Goal: Task Accomplishment & Management: Complete application form

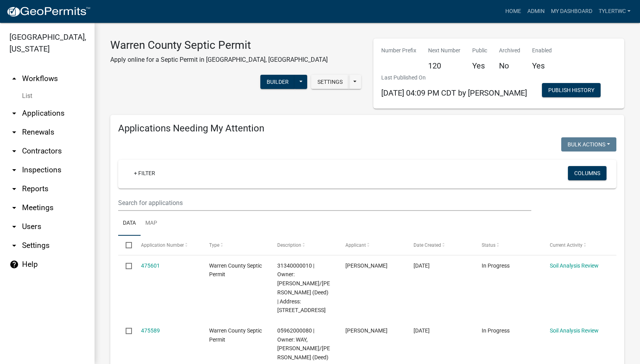
select select "2: 50"
select select "3: 100"
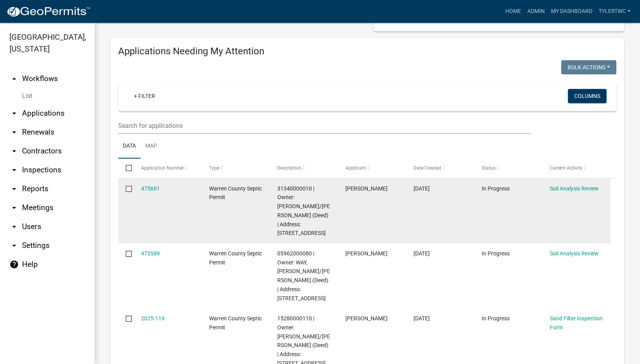
scroll to position [92, 0]
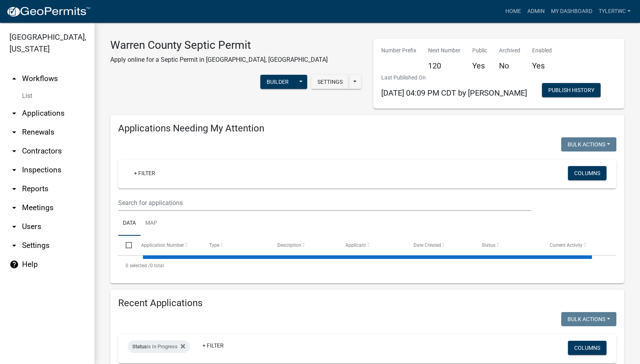
select select "2: 50"
select select "3: 100"
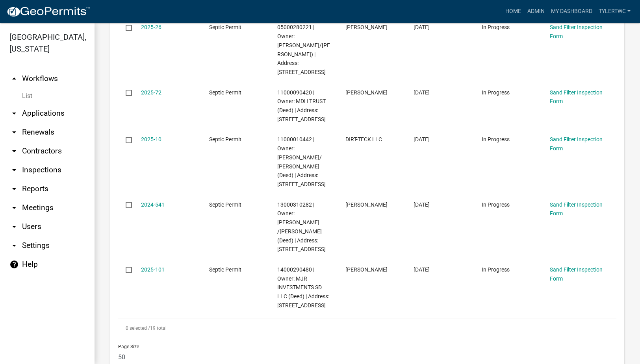
scroll to position [1469, 0]
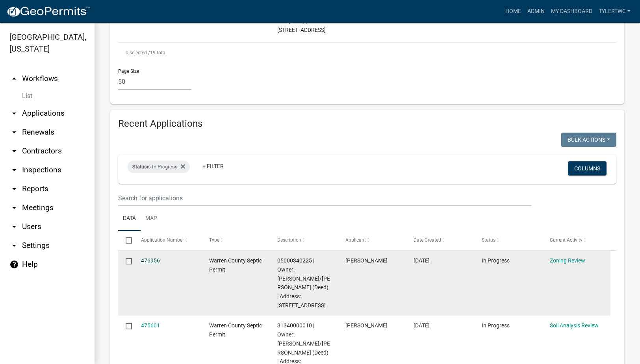
click at [149, 257] on link "476956" at bounding box center [150, 260] width 19 height 6
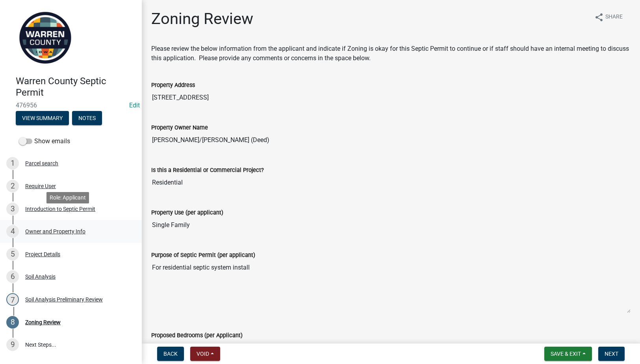
scroll to position [48, 0]
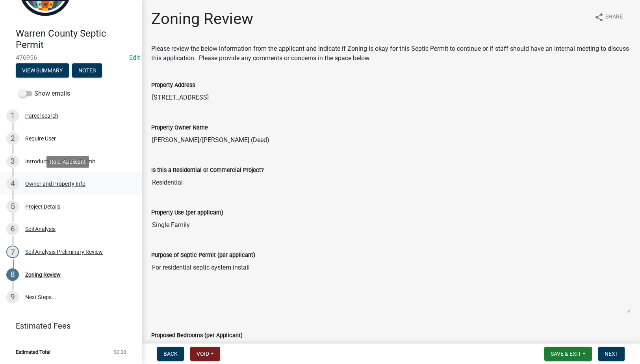
click at [54, 185] on div "Owner and Property Info" at bounding box center [55, 184] width 60 height 6
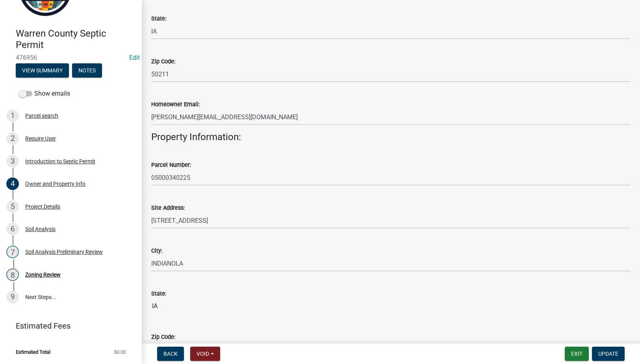
scroll to position [92, 0]
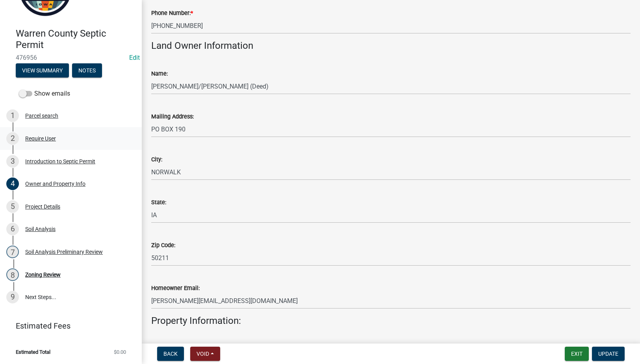
click at [43, 137] on div "Require User" at bounding box center [40, 139] width 31 height 6
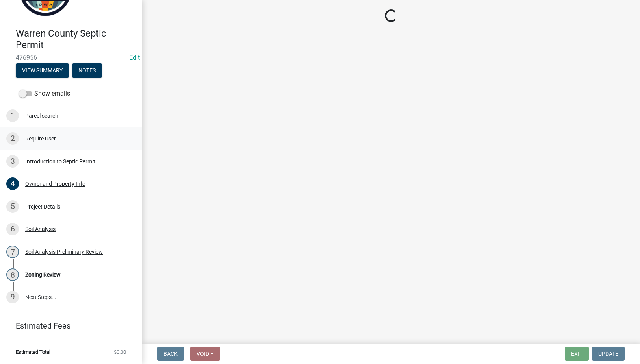
scroll to position [0, 0]
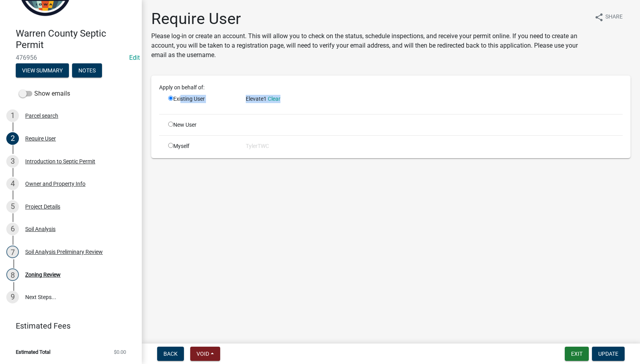
drag, startPoint x: 180, startPoint y: 100, endPoint x: 312, endPoint y: 105, distance: 131.9
click at [312, 105] on div "Existing User Elevate1 Clear" at bounding box center [395, 101] width 466 height 13
click at [45, 184] on div "Owner and Property Info" at bounding box center [55, 184] width 60 height 6
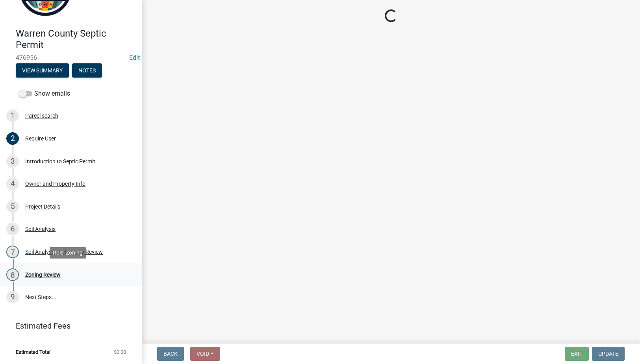
click at [47, 275] on div "Zoning Review" at bounding box center [42, 275] width 35 height 6
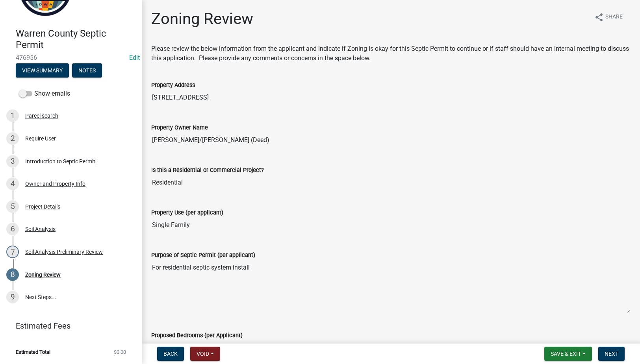
scroll to position [263, 0]
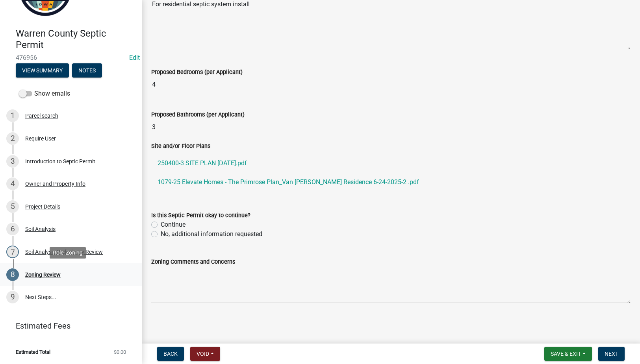
click at [46, 276] on div "Zoning Review" at bounding box center [42, 275] width 35 height 6
click at [579, 351] on span "Save & Exit" at bounding box center [565, 354] width 30 height 6
click at [565, 333] on button "Save & Exit" at bounding box center [560, 333] width 63 height 19
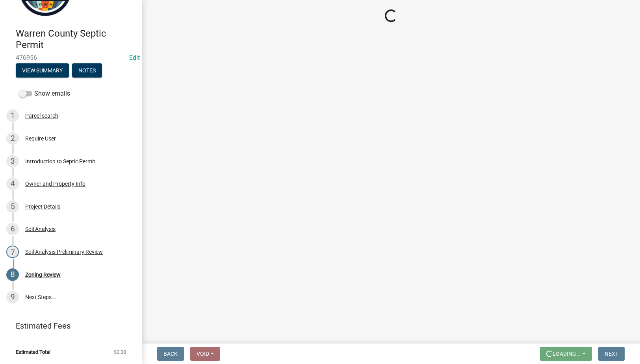
scroll to position [0, 0]
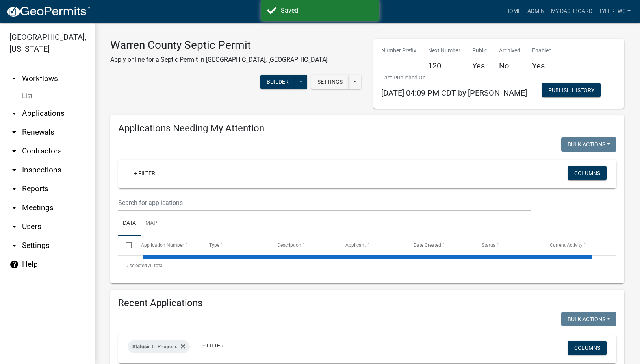
select select "2: 50"
select select "3: 100"
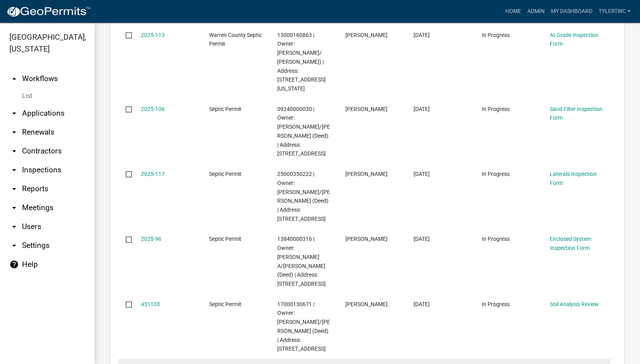
scroll to position [551, 0]
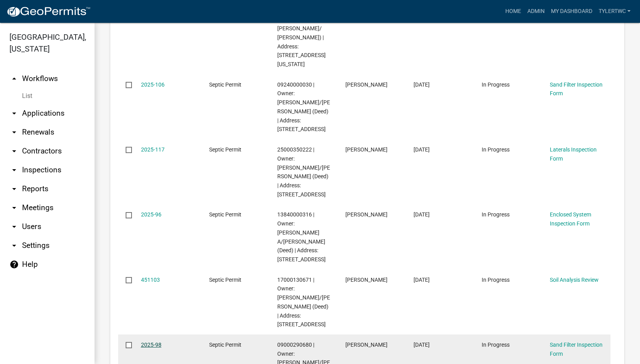
click at [154, 342] on link "2025-98" at bounding box center [151, 345] width 20 height 6
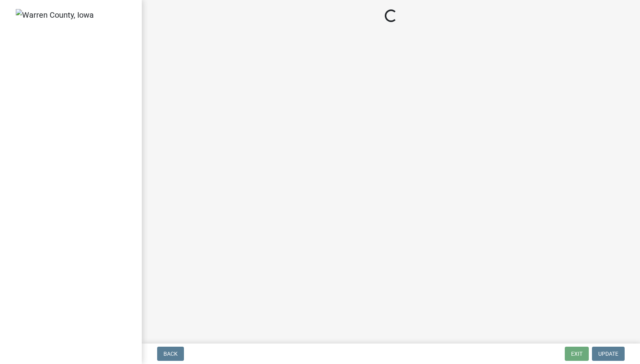
select select "d1e22d4f-68e7-4e9d-8701-604dd084f30f"
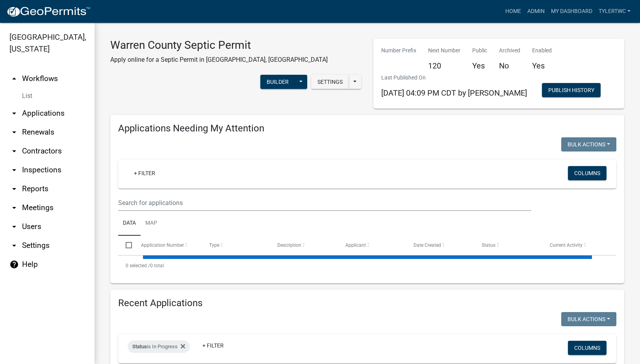
select select "2: 50"
select select "3: 100"
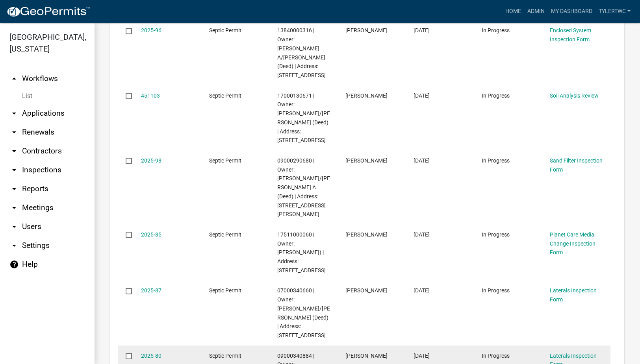
scroll to position [735, 0]
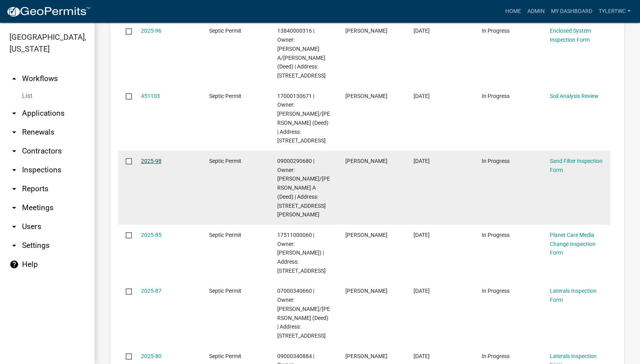
click at [150, 158] on link "2025-98" at bounding box center [151, 161] width 20 height 6
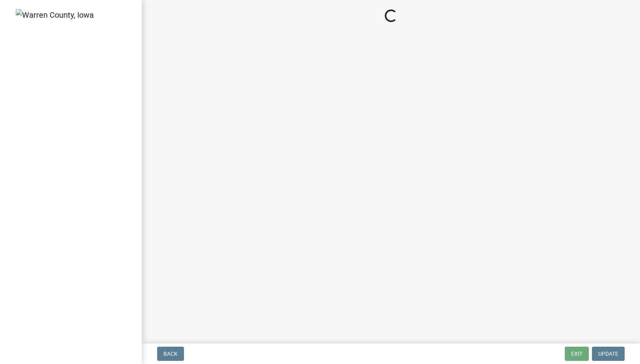
select select "d1e22d4f-68e7-4e9d-8701-604dd084f30f"
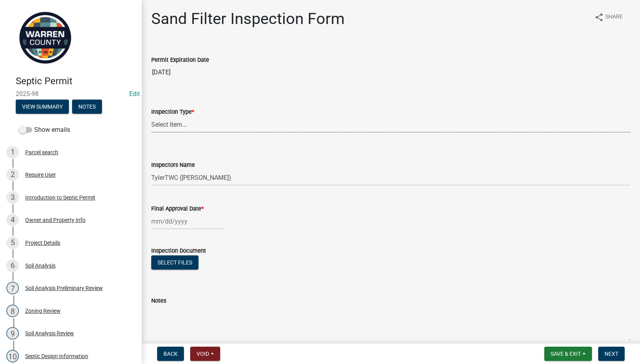
click at [234, 126] on select "Select Item... Sand Filter" at bounding box center [390, 124] width 479 height 16
click at [151, 116] on select "Select Item... Sand Filter" at bounding box center [390, 124] width 479 height 16
select select "712890e3-0e22-400e-a79f-3f3f8890de95"
click at [152, 217] on div at bounding box center [187, 221] width 72 height 16
select select "9"
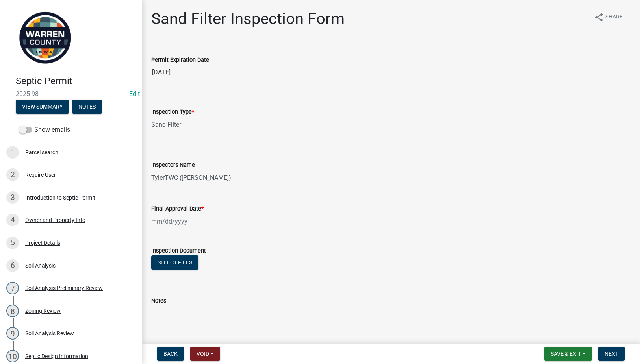
select select "2025"
click at [170, 272] on div "9" at bounding box center [171, 276] width 13 height 13
type input "[DATE]"
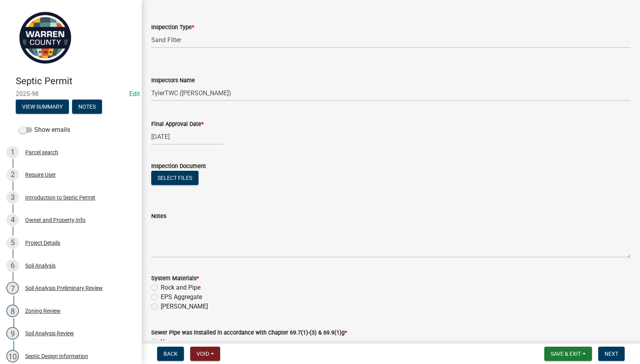
scroll to position [184, 0]
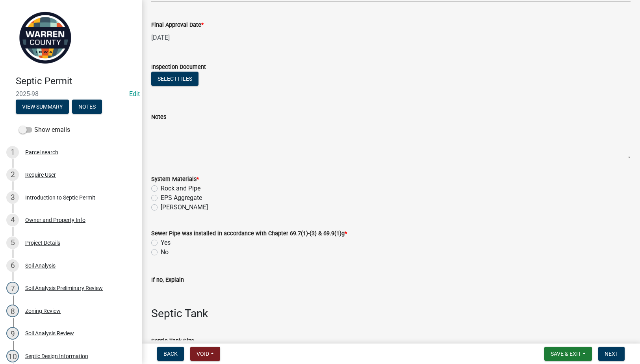
drag, startPoint x: 153, startPoint y: 187, endPoint x: 157, endPoint y: 215, distance: 27.5
click at [161, 187] on label "Rock and Pipe" at bounding box center [181, 188] width 40 height 9
click at [161, 187] on input "Rock and Pipe" at bounding box center [163, 186] width 5 height 5
radio input "true"
click at [161, 240] on label "Yes" at bounding box center [166, 242] width 10 height 9
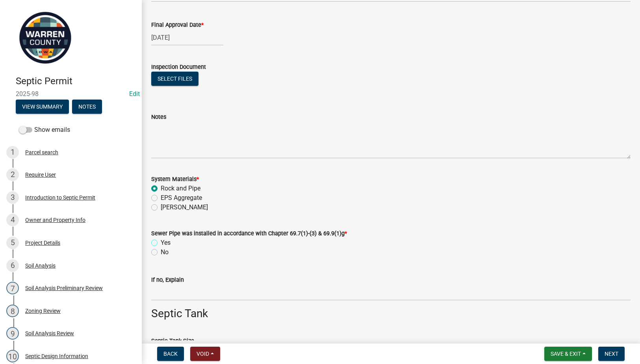
click at [161, 240] on input "Yes" at bounding box center [163, 240] width 5 height 5
radio input "true"
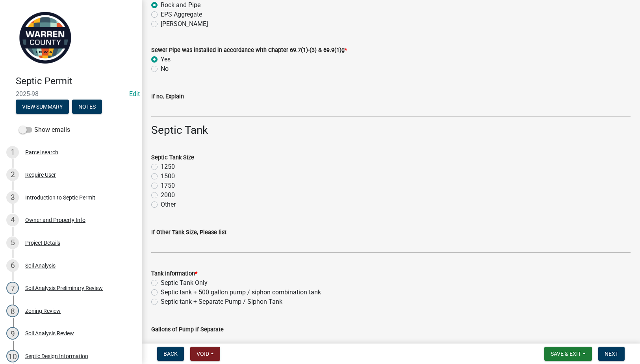
scroll to position [459, 0]
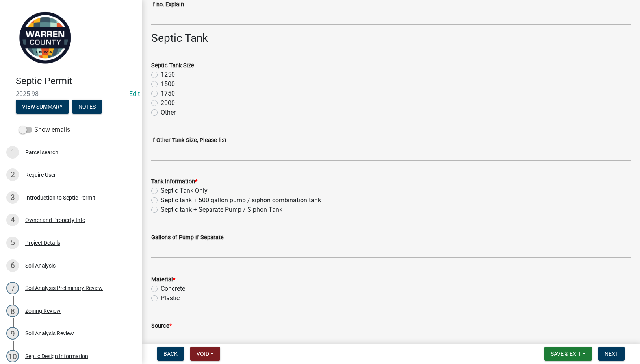
click at [161, 82] on label "1500" at bounding box center [168, 84] width 14 height 9
click at [161, 82] on input "1500" at bounding box center [163, 82] width 5 height 5
radio input "true"
click at [161, 209] on label "Septic tank + Separate Pump / Siphon Tank" at bounding box center [222, 209] width 122 height 9
click at [161, 209] on input "Septic tank + Separate Pump / Siphon Tank" at bounding box center [163, 207] width 5 height 5
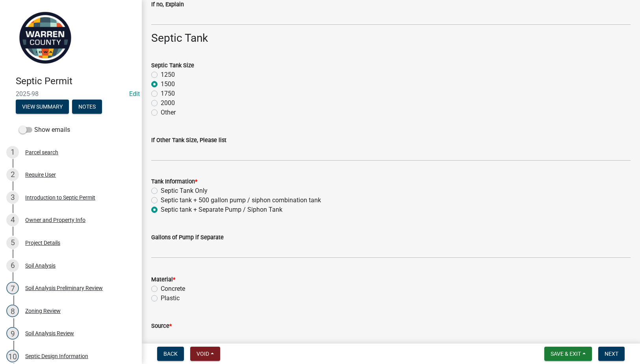
radio input "true"
click at [174, 255] on input "text" at bounding box center [390, 250] width 479 height 16
type input "500"
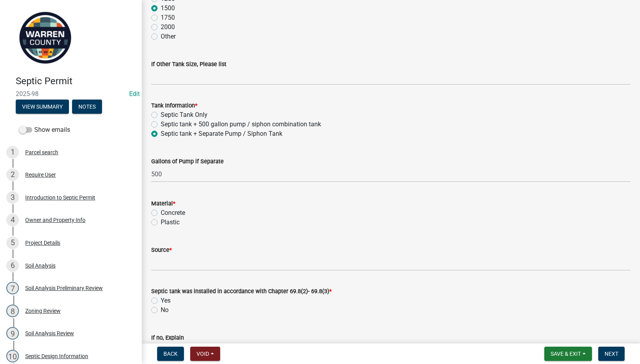
scroll to position [551, 0]
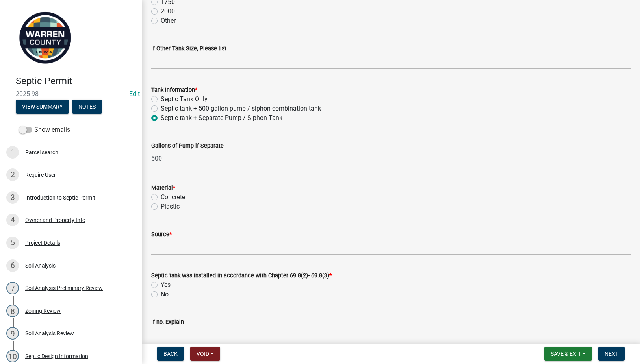
drag, startPoint x: 154, startPoint y: 205, endPoint x: 165, endPoint y: 244, distance: 40.6
click at [161, 205] on label "Plastic" at bounding box center [170, 206] width 19 height 9
click at [161, 205] on input "Plastic" at bounding box center [163, 204] width 5 height 5
radio input "true"
click at [165, 247] on input "Source *" at bounding box center [390, 247] width 479 height 16
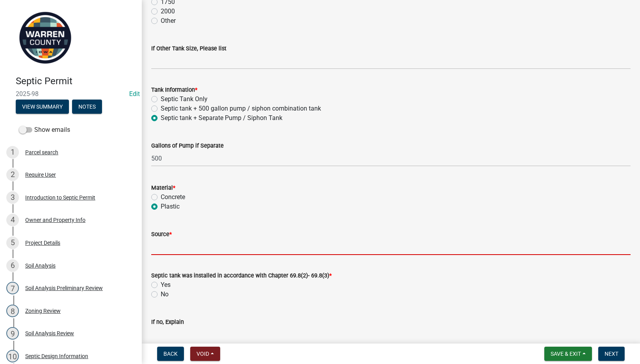
type input "[PERSON_NAME] Poly Tank"
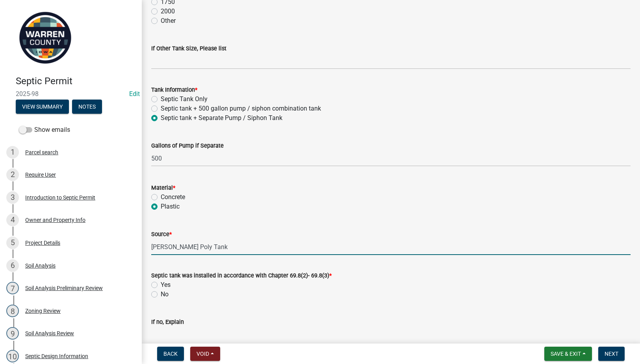
click at [161, 287] on label "Yes" at bounding box center [166, 284] width 10 height 9
click at [161, 285] on input "Yes" at bounding box center [163, 282] width 5 height 5
radio input "true"
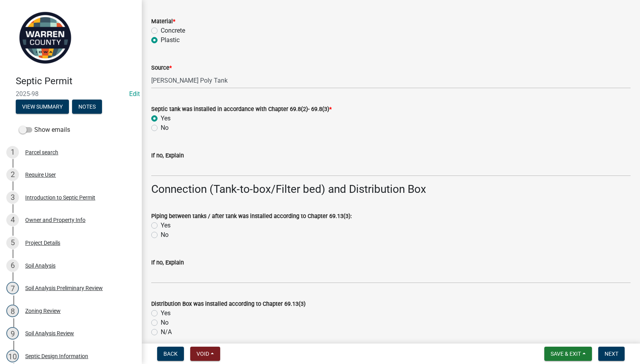
scroll to position [735, 0]
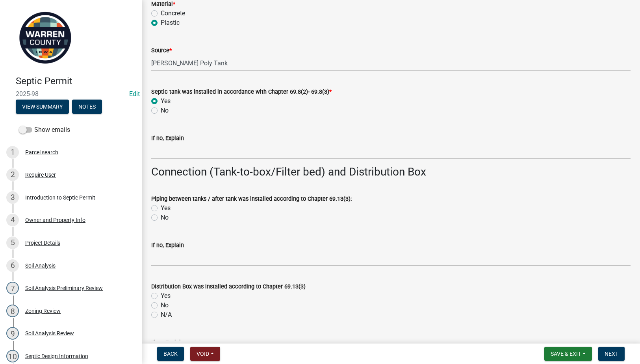
click at [161, 206] on label "Yes" at bounding box center [166, 207] width 10 height 9
click at [161, 206] on input "Yes" at bounding box center [163, 205] width 5 height 5
radio input "true"
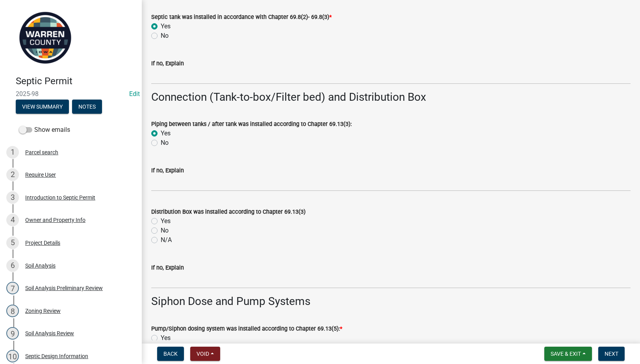
scroll to position [827, 0]
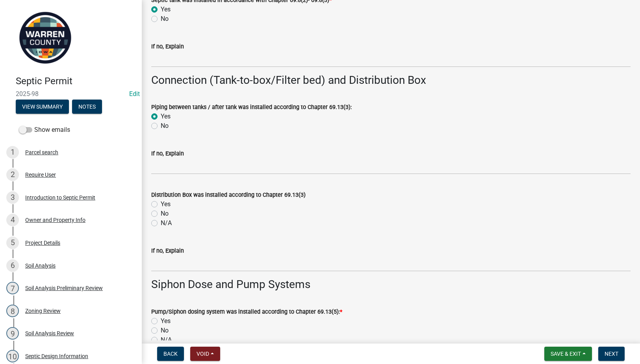
click at [161, 224] on label "N/A" at bounding box center [166, 222] width 11 height 9
click at [161, 224] on input "N/A" at bounding box center [163, 220] width 5 height 5
radio input "true"
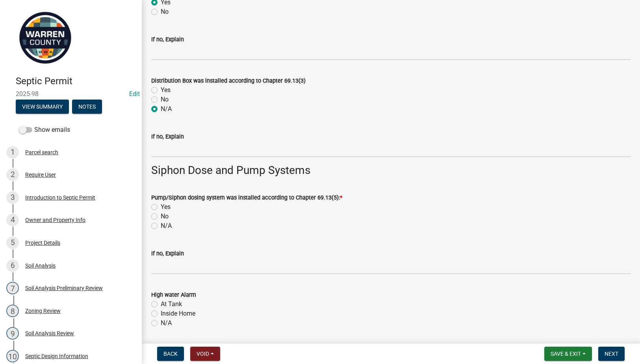
scroll to position [1010, 0]
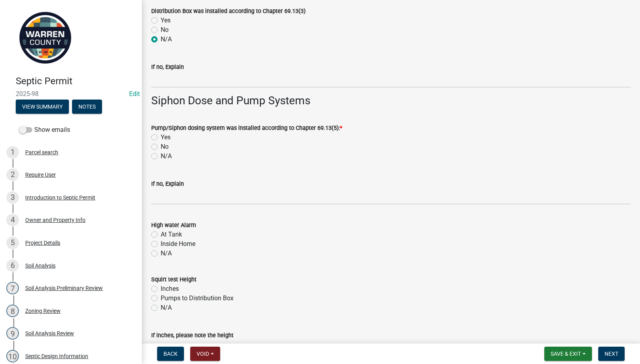
click at [161, 135] on label "Yes" at bounding box center [166, 137] width 10 height 9
click at [161, 135] on input "Yes" at bounding box center [163, 135] width 5 height 5
radio input "true"
click at [161, 235] on label "At Tank" at bounding box center [171, 234] width 21 height 9
click at [161, 235] on input "At Tank" at bounding box center [163, 232] width 5 height 5
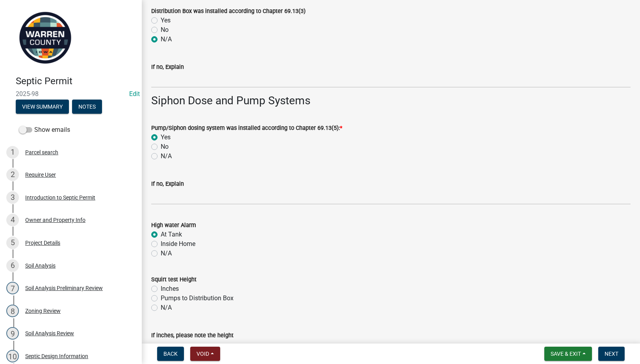
radio input "true"
click at [161, 287] on label "Inches" at bounding box center [170, 288] width 18 height 9
click at [161, 287] on input "Inches" at bounding box center [163, 286] width 5 height 5
radio input "true"
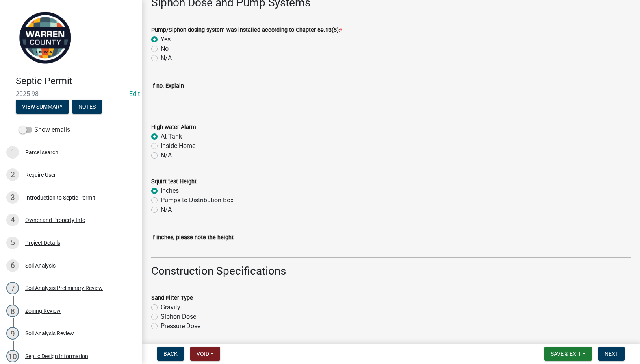
scroll to position [1194, 0]
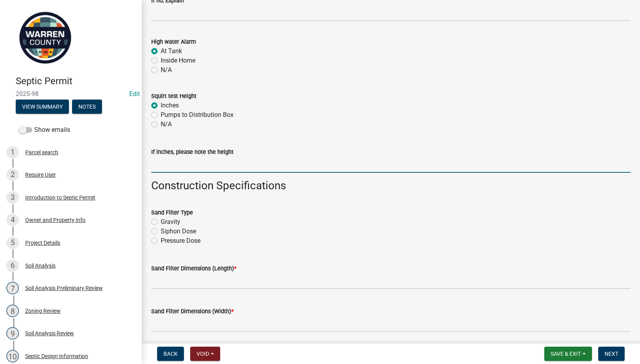
drag, startPoint x: 175, startPoint y: 165, endPoint x: 218, endPoint y: 168, distance: 43.4
click at [175, 165] on input "If inches, please note the height" at bounding box center [390, 165] width 479 height 16
click at [159, 168] on input "If inches, please note the height" at bounding box center [390, 165] width 479 height 16
type input "36""
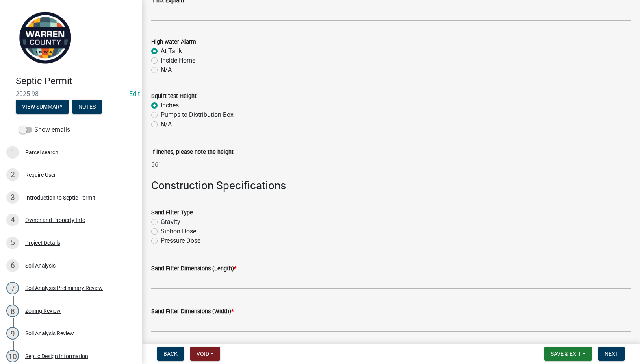
click at [161, 240] on label "Pressure Dose" at bounding box center [181, 240] width 40 height 9
click at [161, 240] on input "Pressure Dose" at bounding box center [163, 238] width 5 height 5
radio input "true"
drag, startPoint x: 178, startPoint y: 277, endPoint x: 205, endPoint y: 279, distance: 26.9
click at [178, 277] on input "Sand Filter Dimensions (Length) *" at bounding box center [390, 281] width 479 height 16
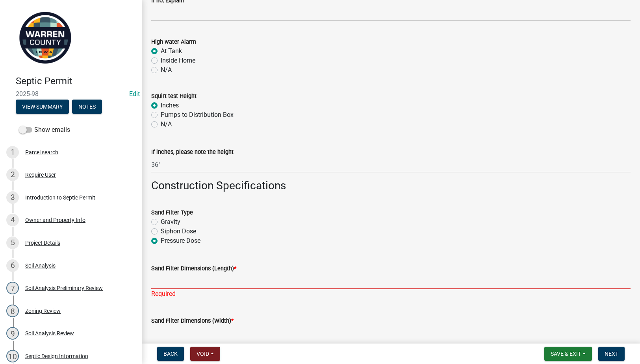
click at [175, 279] on input "Sand Filter Dimensions (Length) *" at bounding box center [390, 281] width 479 height 16
type input "38'"
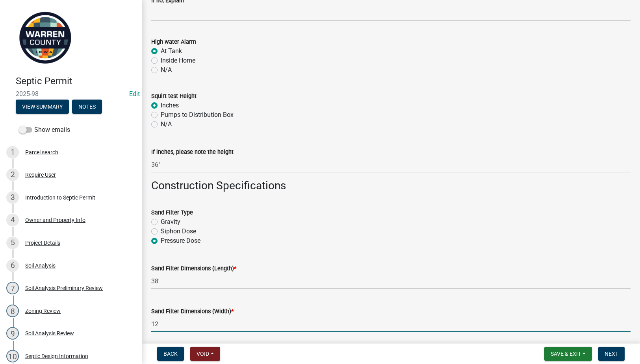
type input "12"
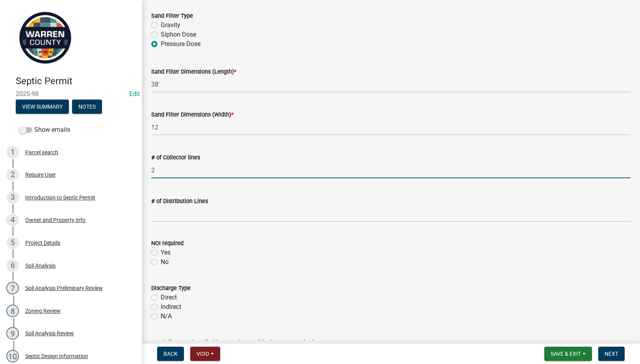
type input "2"
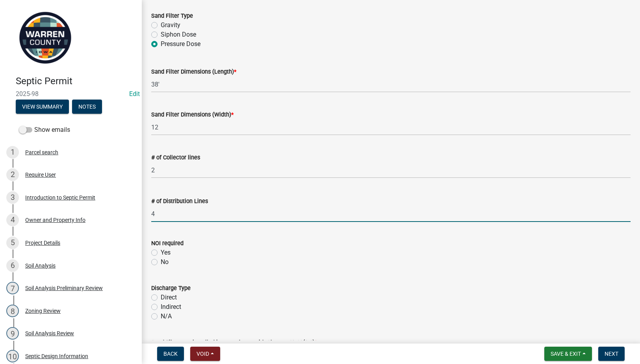
type input "4"
click at [151, 250] on div "NOI required Yes No" at bounding box center [390, 248] width 491 height 38
drag, startPoint x: 151, startPoint y: 250, endPoint x: 154, endPoint y: 253, distance: 4.5
click at [161, 253] on label "Yes" at bounding box center [166, 252] width 10 height 9
click at [161, 253] on input "Yes" at bounding box center [163, 250] width 5 height 5
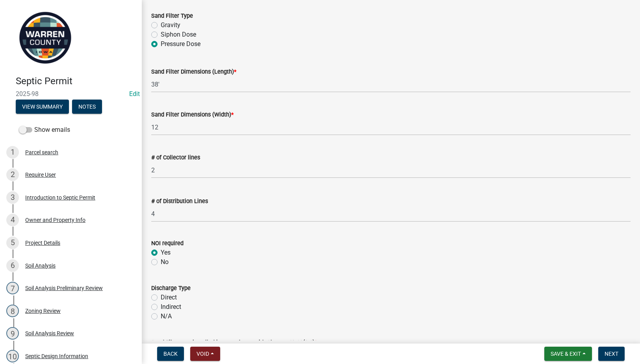
radio input "true"
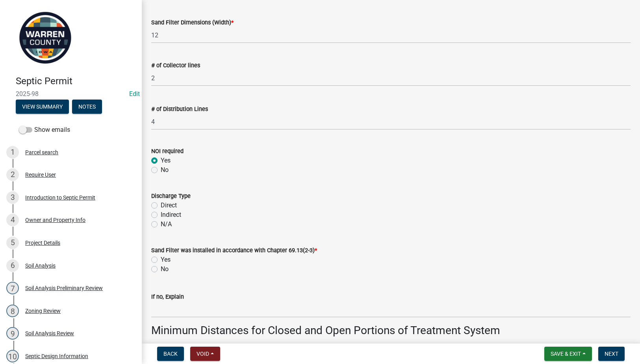
click at [161, 169] on label "No" at bounding box center [165, 169] width 8 height 9
click at [161, 169] on input "No" at bounding box center [163, 167] width 5 height 5
radio input "true"
click at [161, 215] on label "Indirect" at bounding box center [171, 214] width 20 height 9
click at [161, 215] on input "Indirect" at bounding box center [163, 212] width 5 height 5
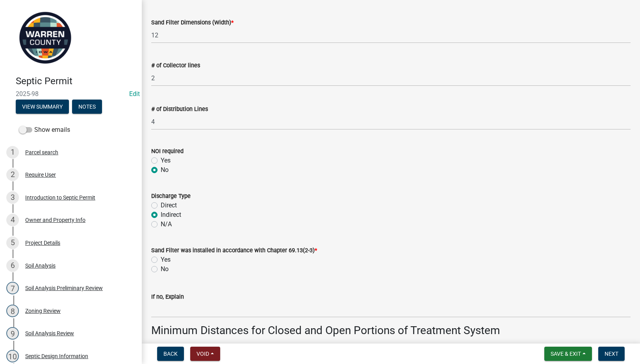
radio input "true"
click at [161, 258] on label "Yes" at bounding box center [166, 259] width 10 height 9
click at [161, 258] on input "Yes" at bounding box center [163, 257] width 5 height 5
radio input "true"
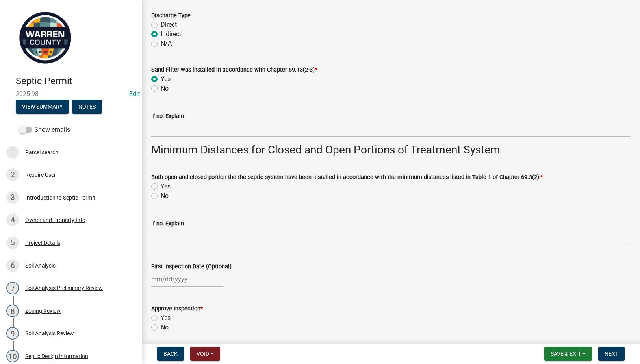
scroll to position [1666, 0]
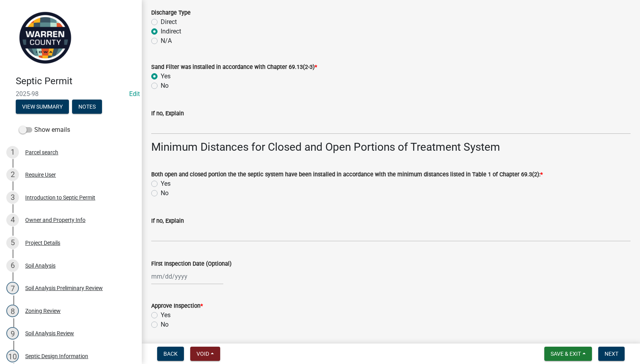
click at [161, 183] on label "Yes" at bounding box center [166, 183] width 10 height 9
click at [161, 183] on input "Yes" at bounding box center [163, 181] width 5 height 5
radio input "true"
click at [163, 277] on div at bounding box center [187, 276] width 72 height 16
select select "9"
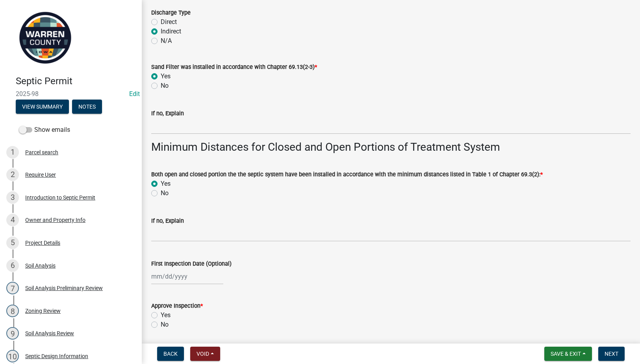
select select "2025"
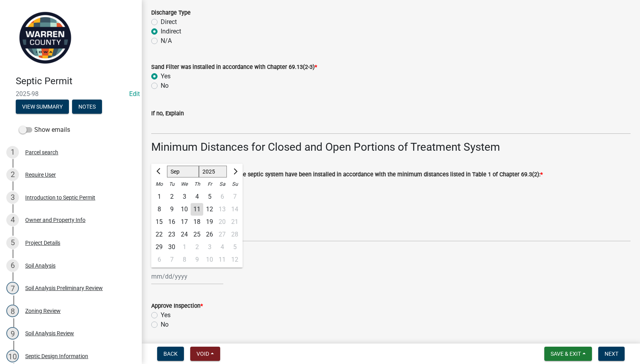
click at [209, 196] on div "5" at bounding box center [209, 196] width 13 height 13
type input "[DATE]"
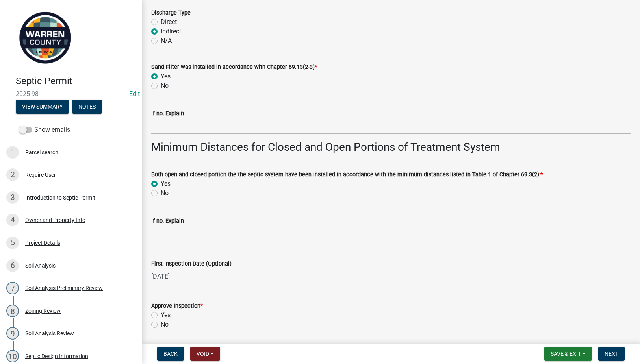
scroll to position [1758, 0]
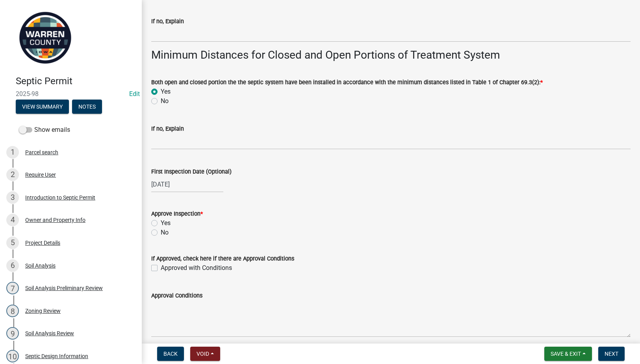
click at [161, 223] on label "Yes" at bounding box center [166, 222] width 10 height 9
click at [161, 223] on input "Yes" at bounding box center [163, 220] width 5 height 5
radio input "true"
click at [612, 353] on span "Next" at bounding box center [611, 354] width 14 height 6
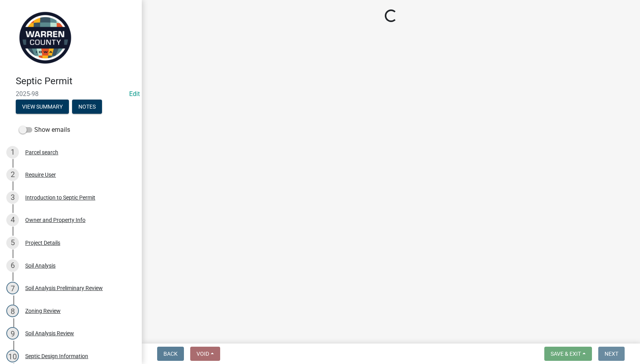
scroll to position [0, 0]
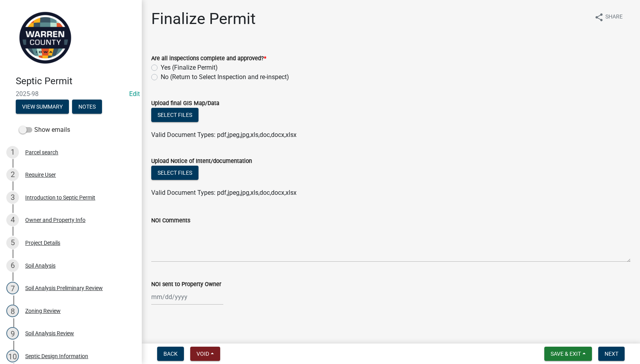
click at [161, 67] on label "Yes (Finalize Permit)" at bounding box center [189, 67] width 57 height 9
click at [161, 67] on input "Yes (Finalize Permit)" at bounding box center [163, 65] width 5 height 5
radio input "true"
click at [170, 113] on button "Select files" at bounding box center [174, 115] width 47 height 14
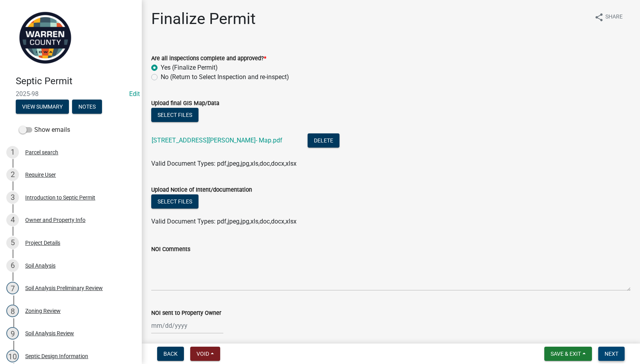
click at [605, 353] on span "Next" at bounding box center [611, 354] width 14 height 6
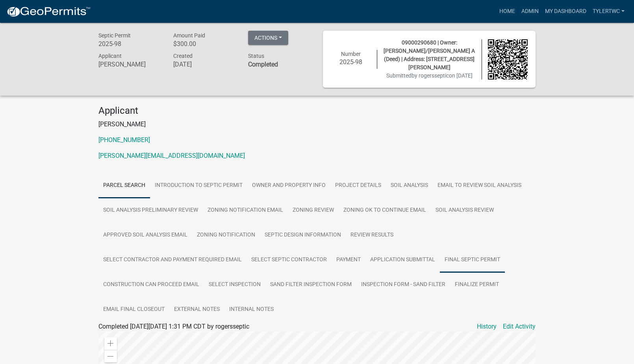
drag, startPoint x: 467, startPoint y: 259, endPoint x: 634, endPoint y: 198, distance: 177.7
click at [467, 259] on link "Final Septic Permit" at bounding box center [472, 260] width 65 height 25
click at [116, 336] on link "Final Septic Permit" at bounding box center [124, 335] width 52 height 7
click at [411, 287] on link "Inspection Form - Sand Filter" at bounding box center [403, 284] width 94 height 25
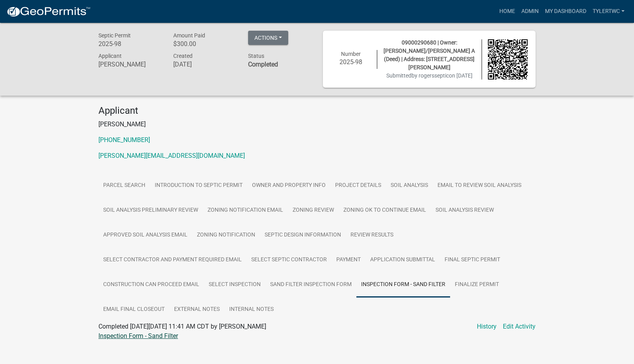
click at [139, 332] on link "Inspection Form - Sand Filter" at bounding box center [138, 335] width 80 height 7
click at [503, 12] on link "Home" at bounding box center [507, 11] width 22 height 15
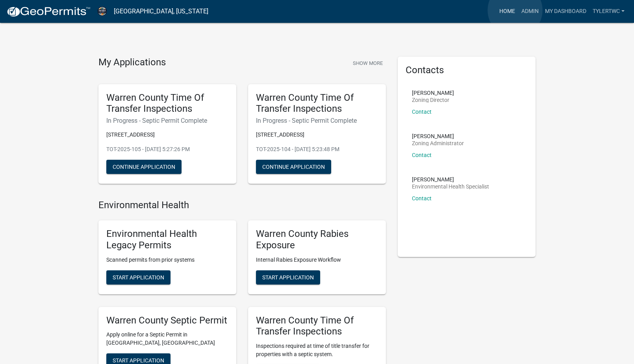
click at [515, 10] on link "Home" at bounding box center [507, 11] width 22 height 15
click at [524, 8] on link "Admin" at bounding box center [530, 11] width 24 height 15
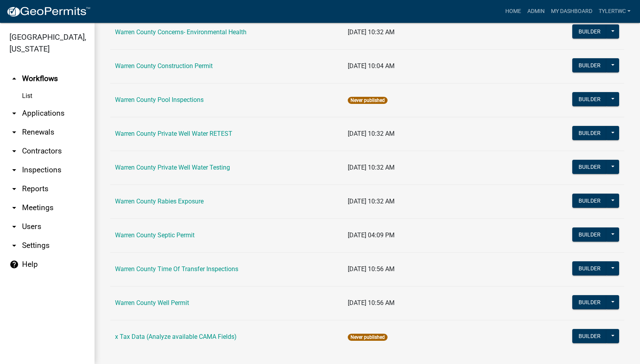
scroll to position [471, 0]
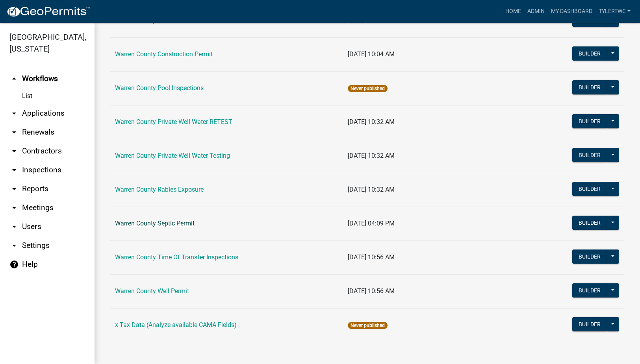
click at [169, 224] on link "Warren County Septic Permit" at bounding box center [155, 223] width 80 height 7
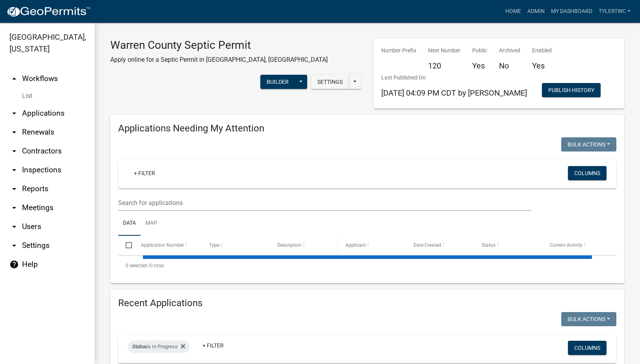
select select "2: 50"
select select "3: 100"
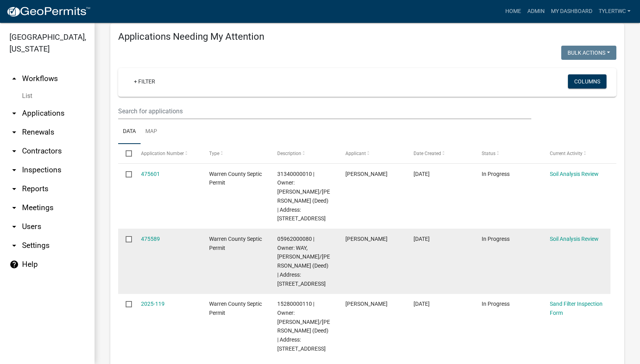
scroll to position [459, 0]
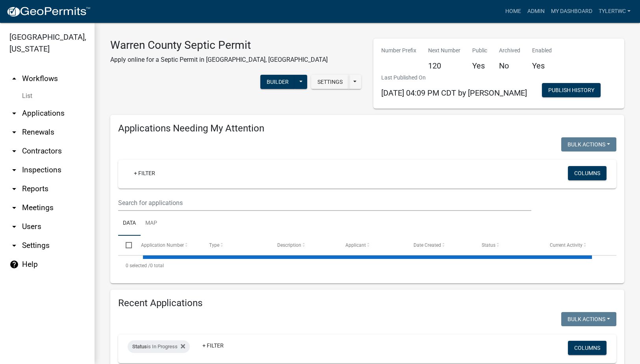
select select "2: 50"
select select "3: 100"
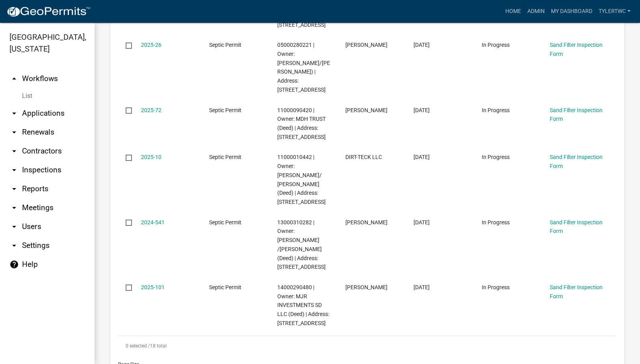
scroll to position [1469, 0]
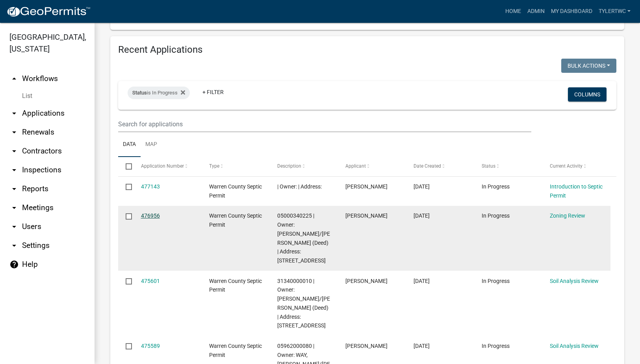
click at [154, 213] on link "476956" at bounding box center [150, 216] width 19 height 6
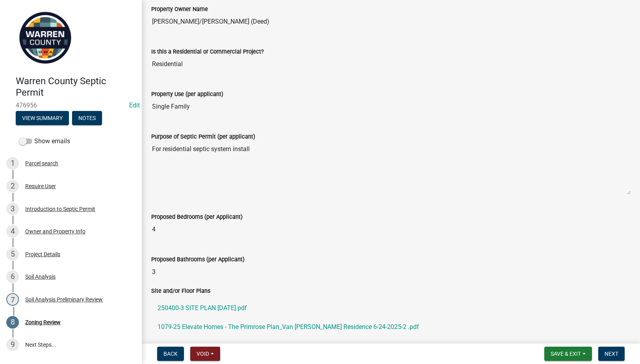
scroll to position [263, 0]
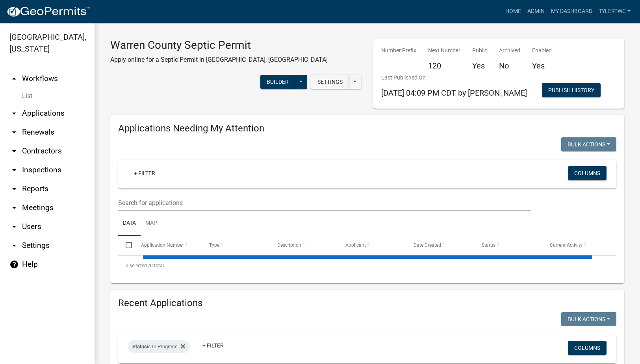
select select "2: 50"
select select "3: 100"
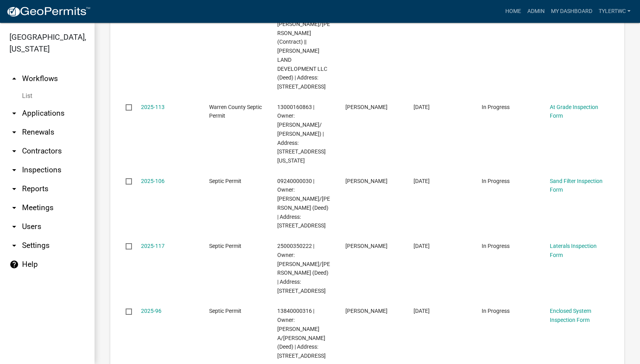
scroll to position [551, 0]
